Goal: Navigation & Orientation: Go to known website

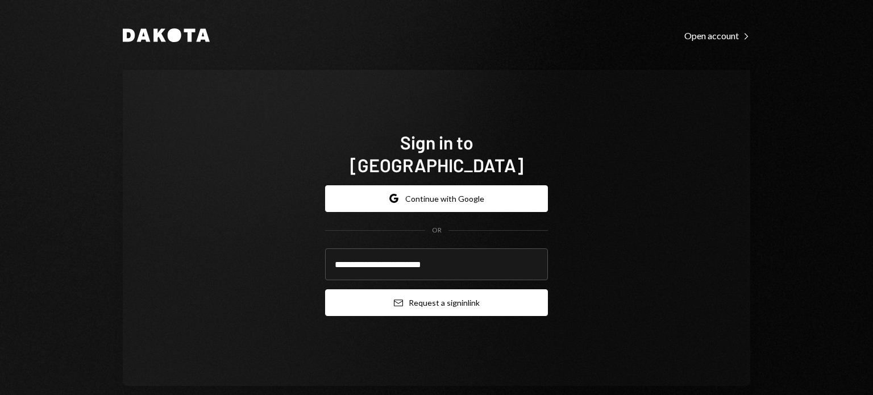
click at [356, 289] on button "Email Request a sign in link" at bounding box center [436, 302] width 223 height 27
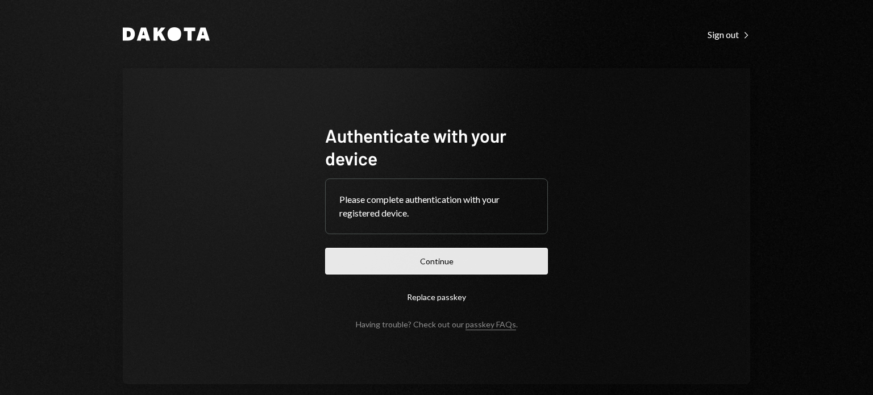
click at [451, 268] on button "Continue" at bounding box center [436, 261] width 223 height 27
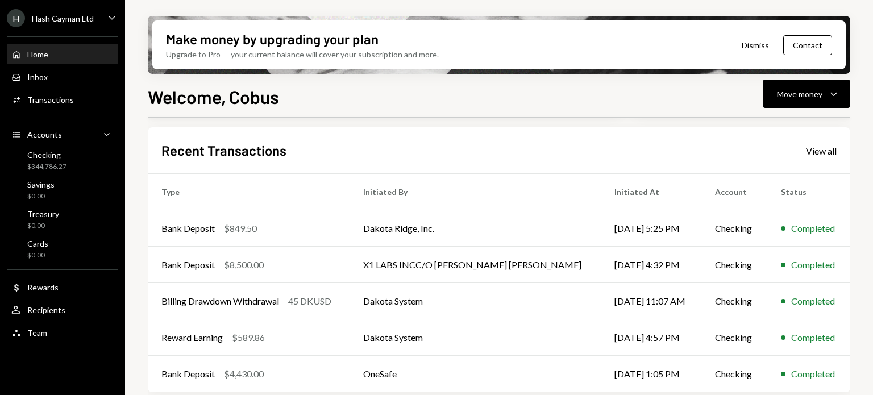
scroll to position [284, 0]
